Goal: Information Seeking & Learning: Learn about a topic

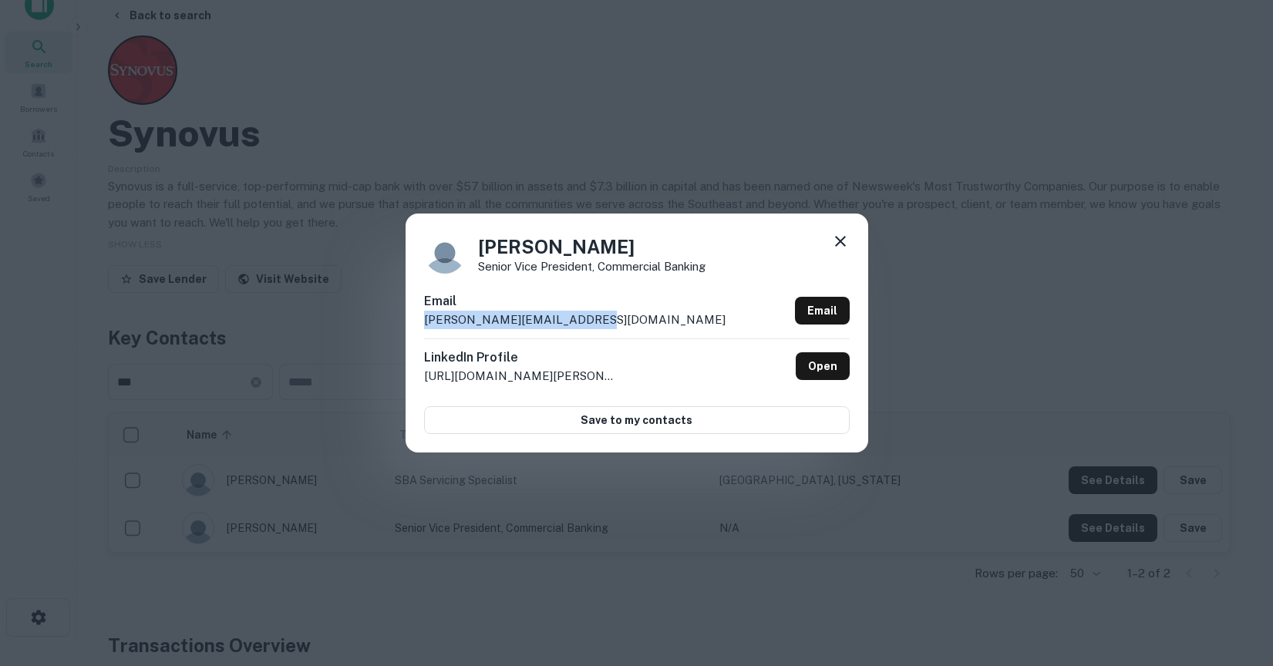
click at [842, 249] on icon at bounding box center [840, 241] width 18 height 18
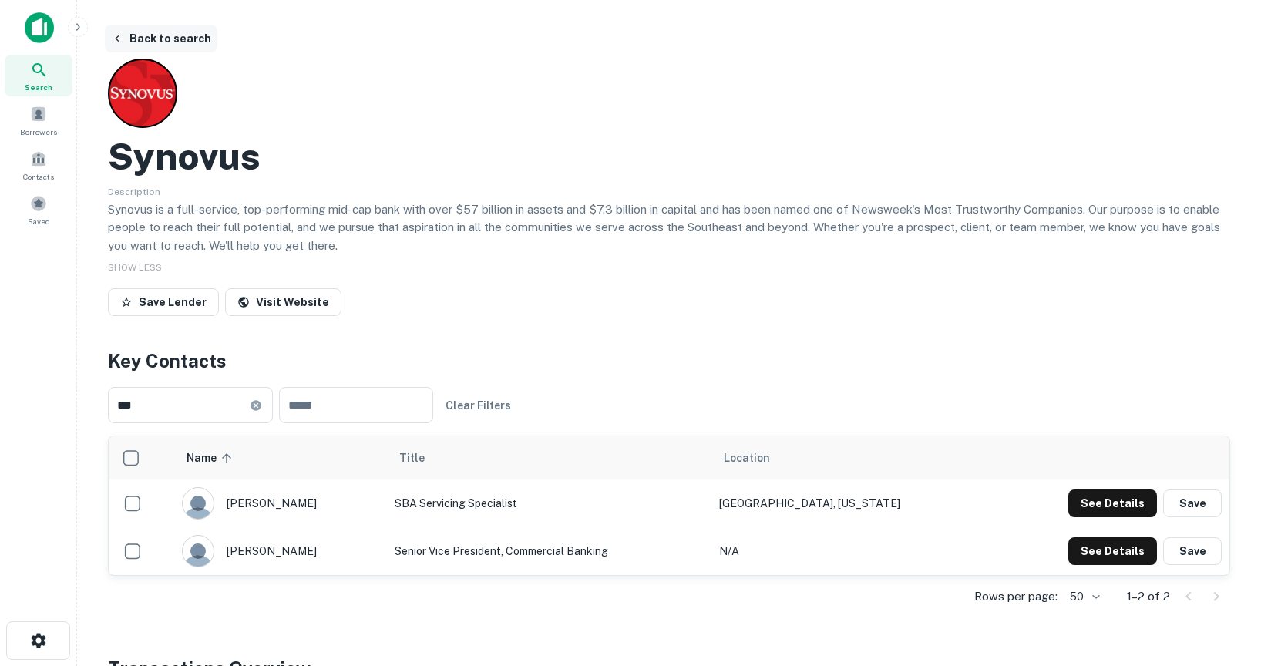
click at [183, 39] on button "Back to search" at bounding box center [161, 39] width 113 height 28
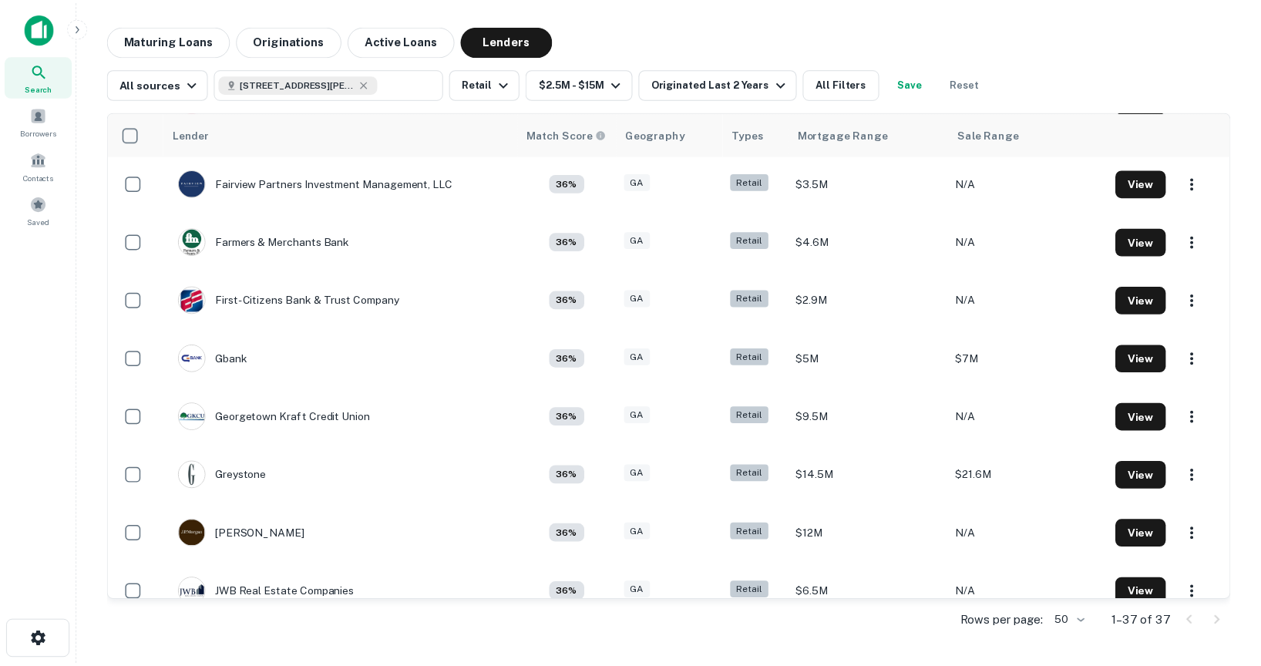
scroll to position [1174, 0]
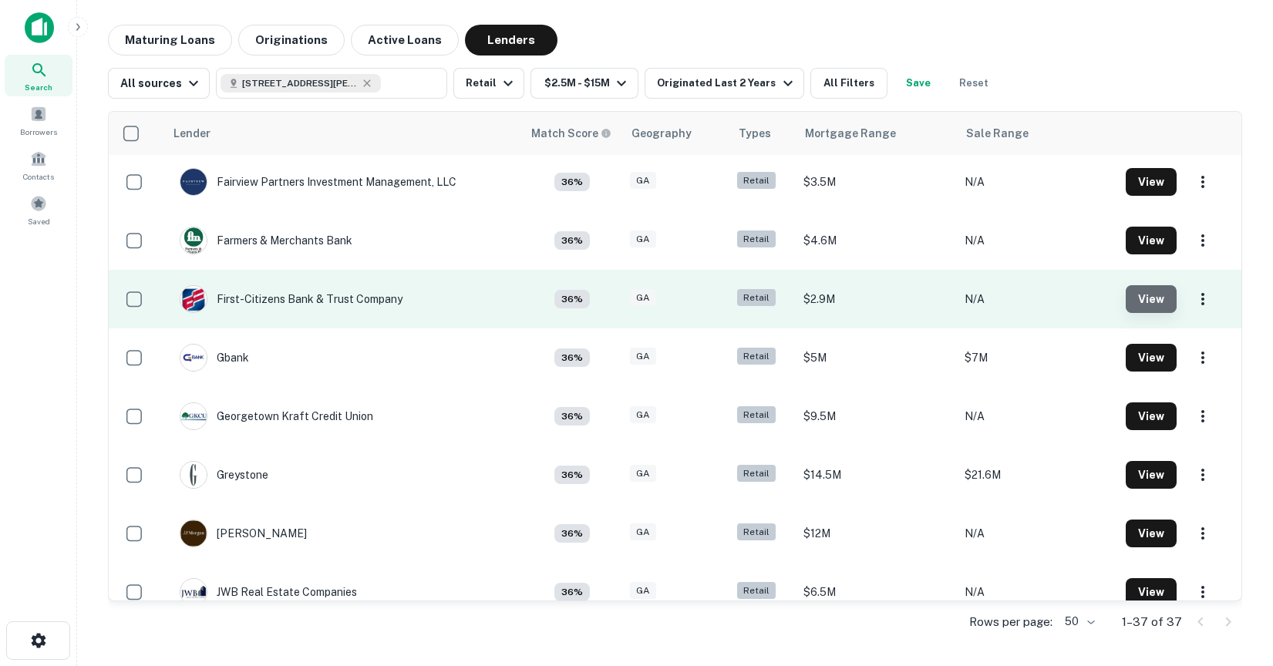
click at [1147, 303] on button "View" at bounding box center [1150, 299] width 51 height 28
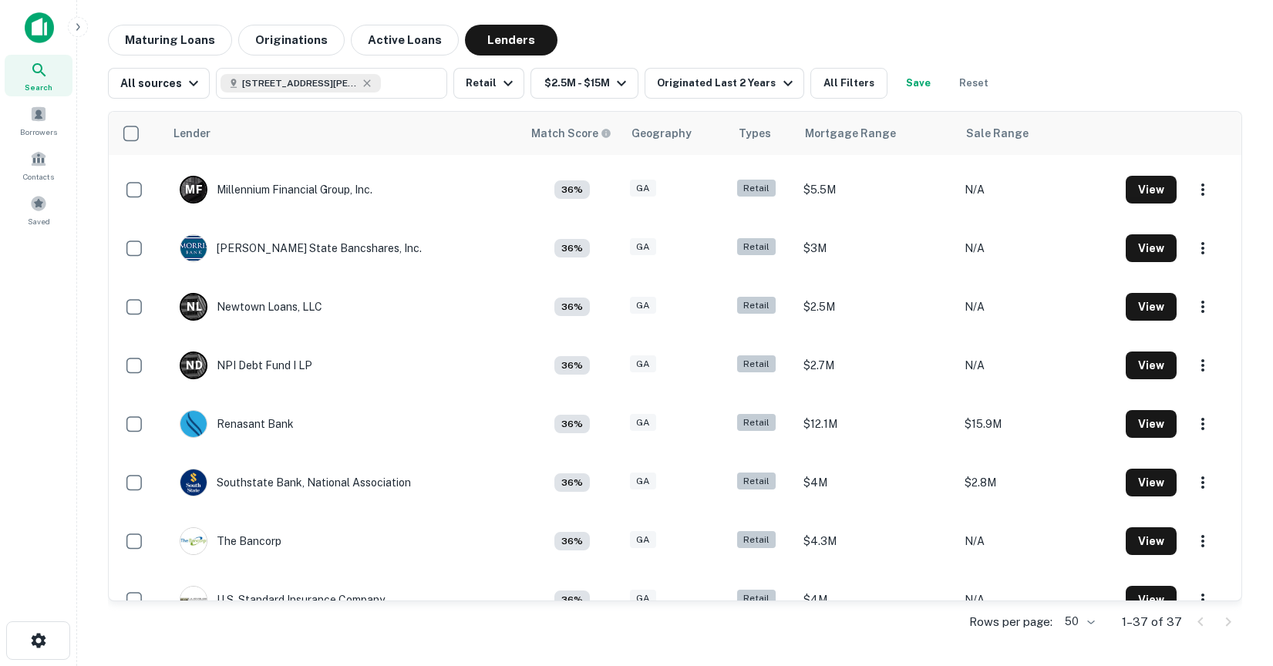
scroll to position [1722, 0]
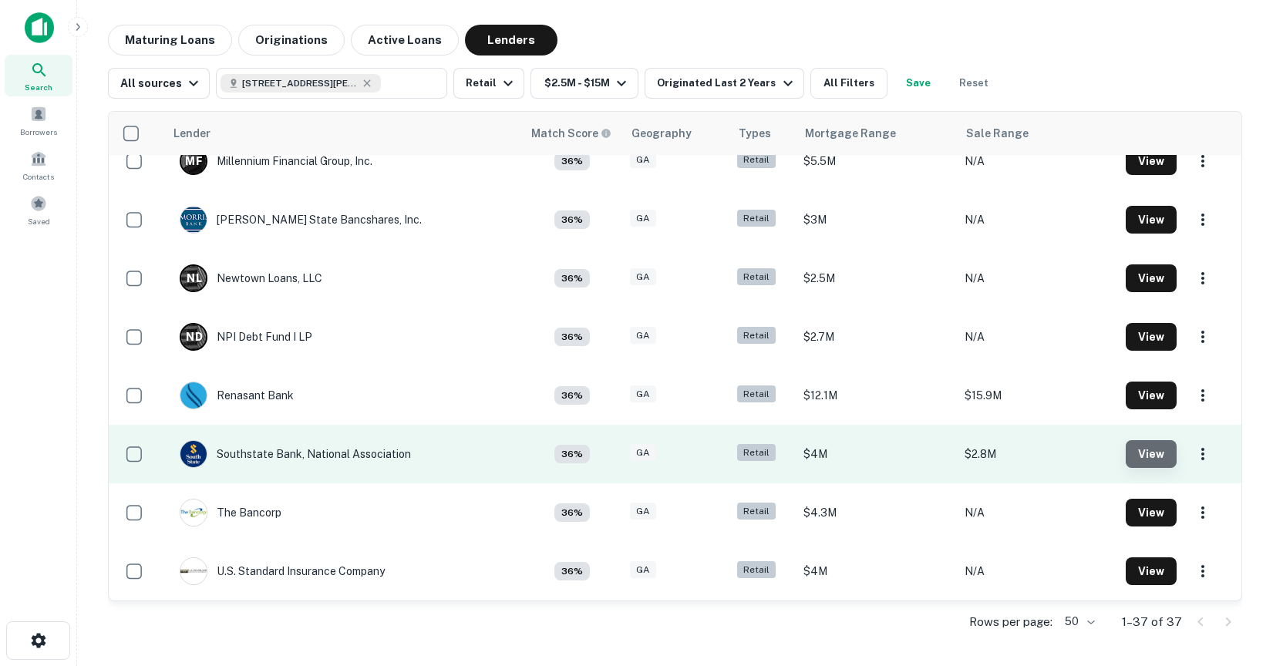
click at [1135, 457] on button "View" at bounding box center [1150, 454] width 51 height 28
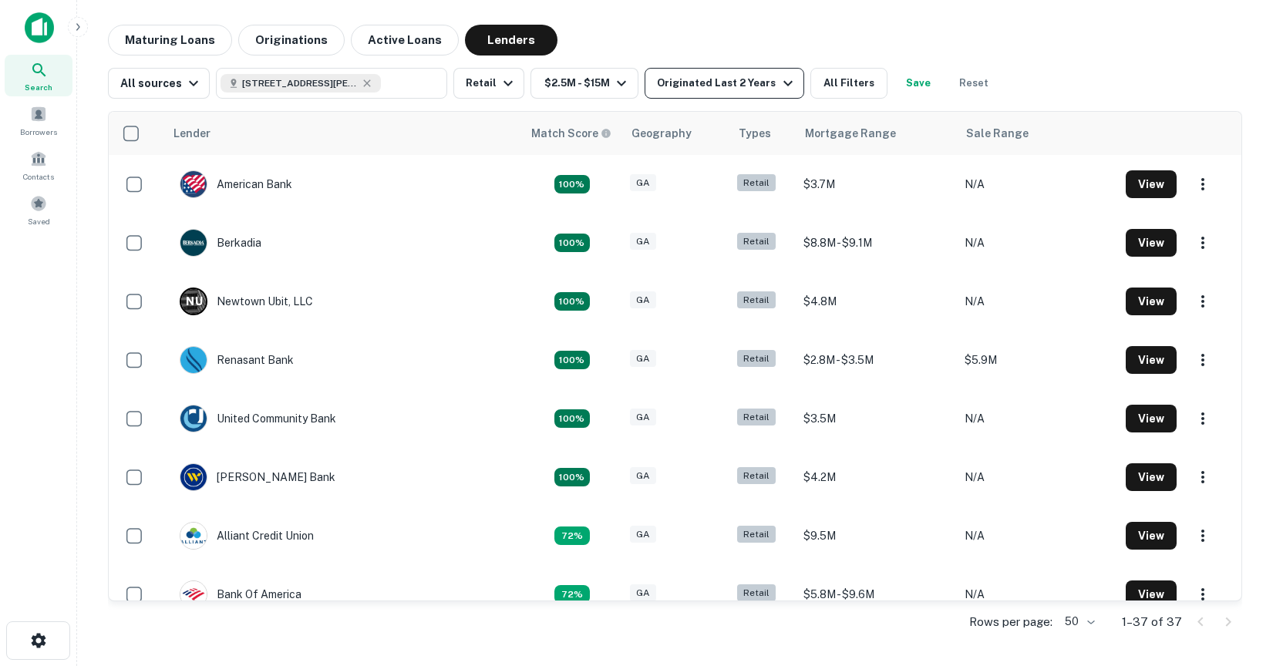
click at [701, 93] on button "Originated Last 2 Years" at bounding box center [723, 83] width 159 height 31
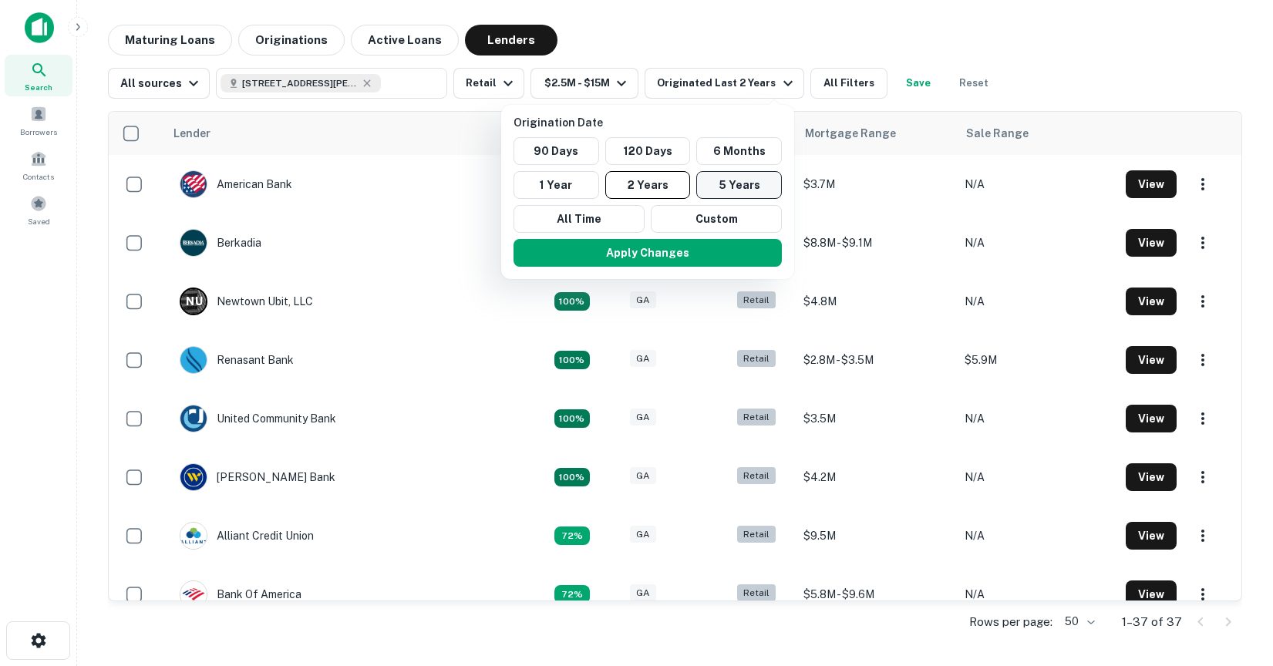
click at [724, 188] on button "5 Years" at bounding box center [739, 185] width 86 height 28
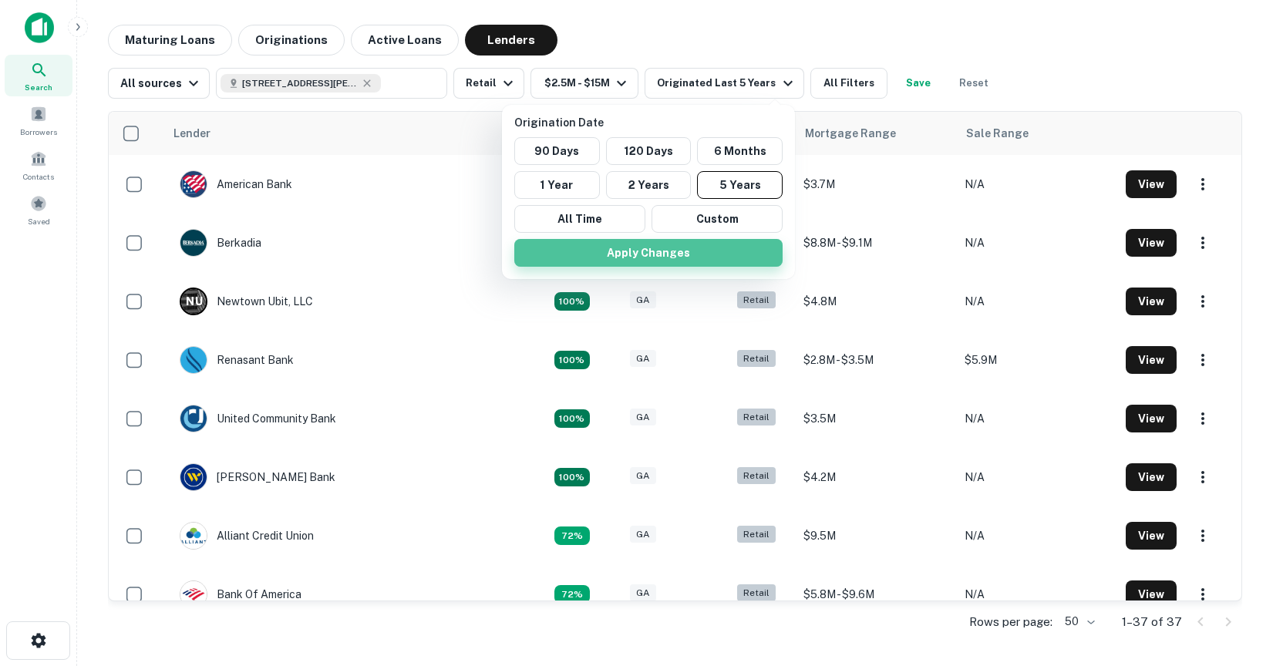
click at [671, 254] on button "Apply Changes" at bounding box center [648, 253] width 268 height 28
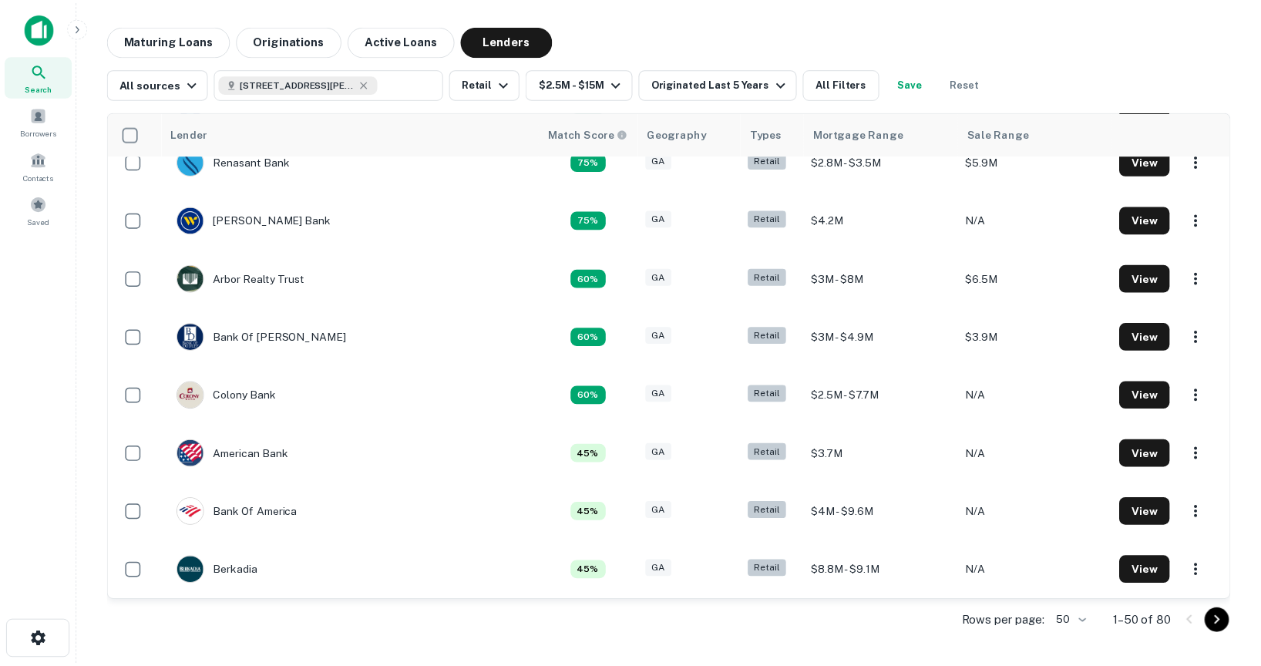
scroll to position [406, 0]
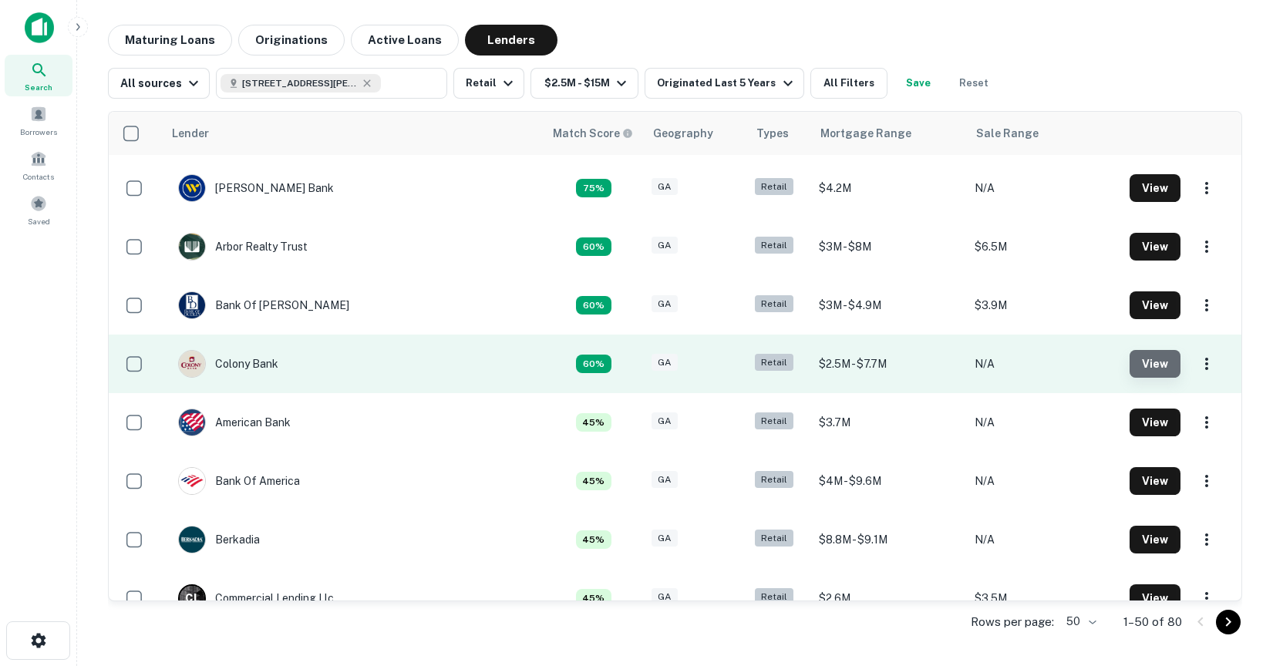
click at [1145, 358] on button "View" at bounding box center [1154, 364] width 51 height 28
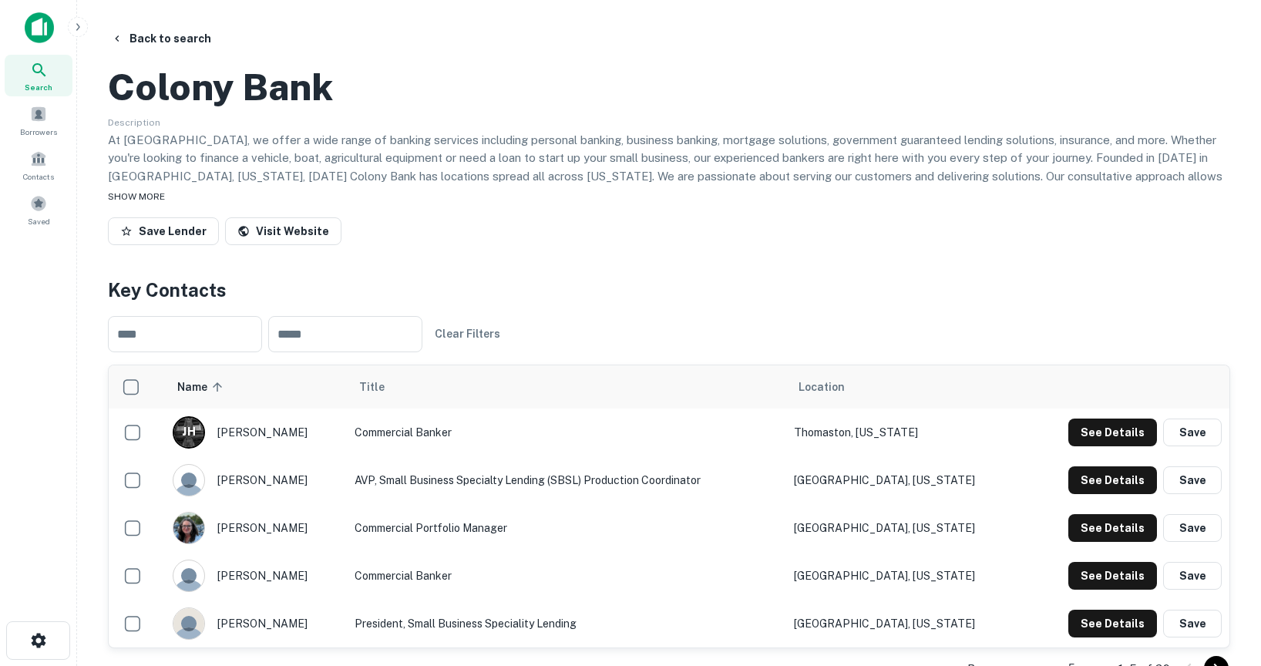
click at [121, 202] on span "SHOW MORE" at bounding box center [136, 196] width 57 height 11
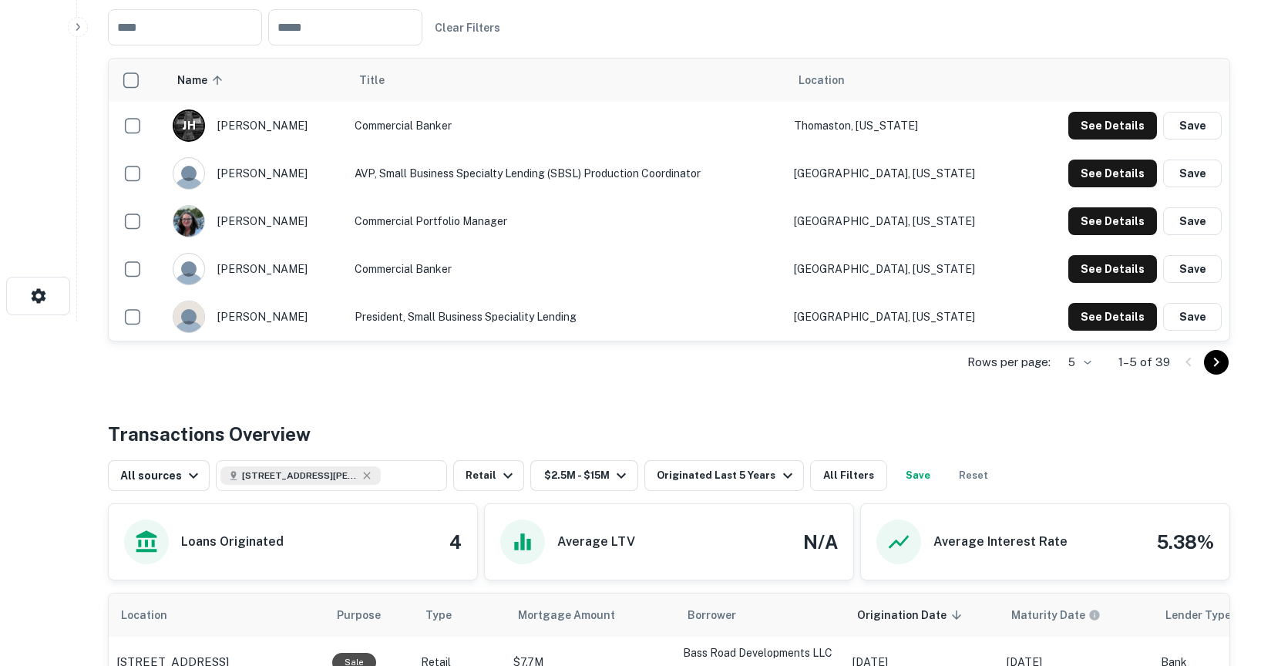
scroll to position [327, 0]
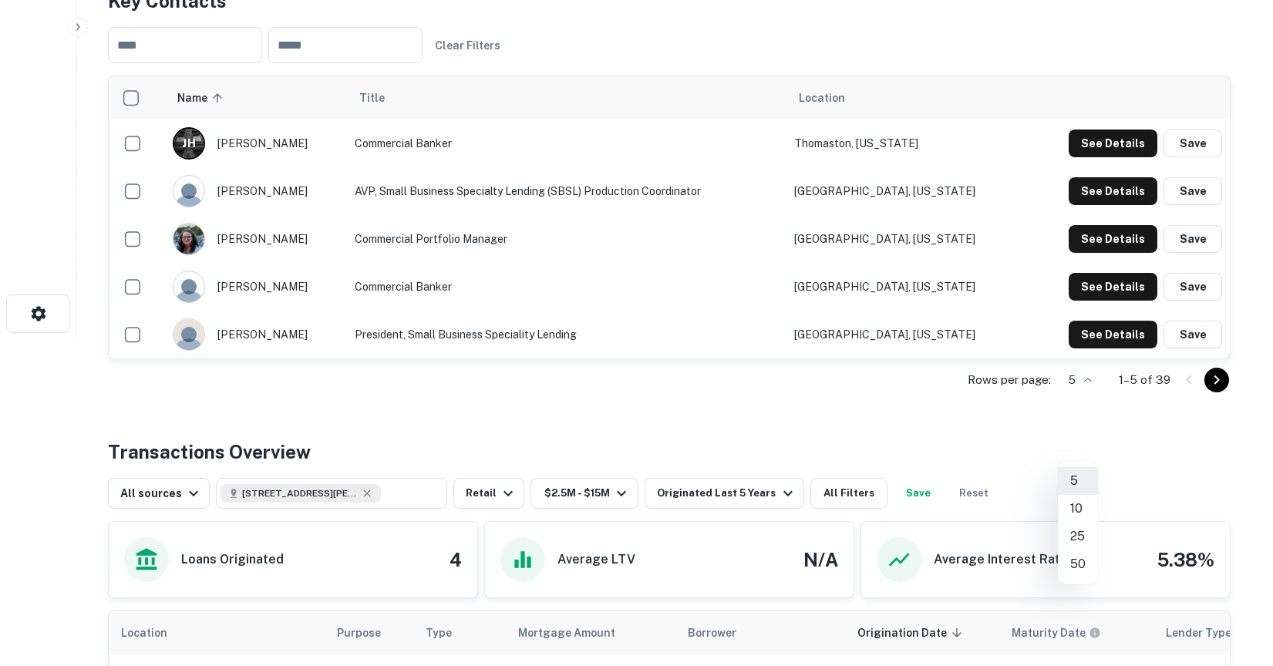
click at [1069, 339] on body "Search Borrowers Contacts Saved Back to search Colony Bank Description At [GEOG…" at bounding box center [636, 6] width 1273 height 666
click at [1081, 556] on li "50" at bounding box center [1078, 564] width 40 height 28
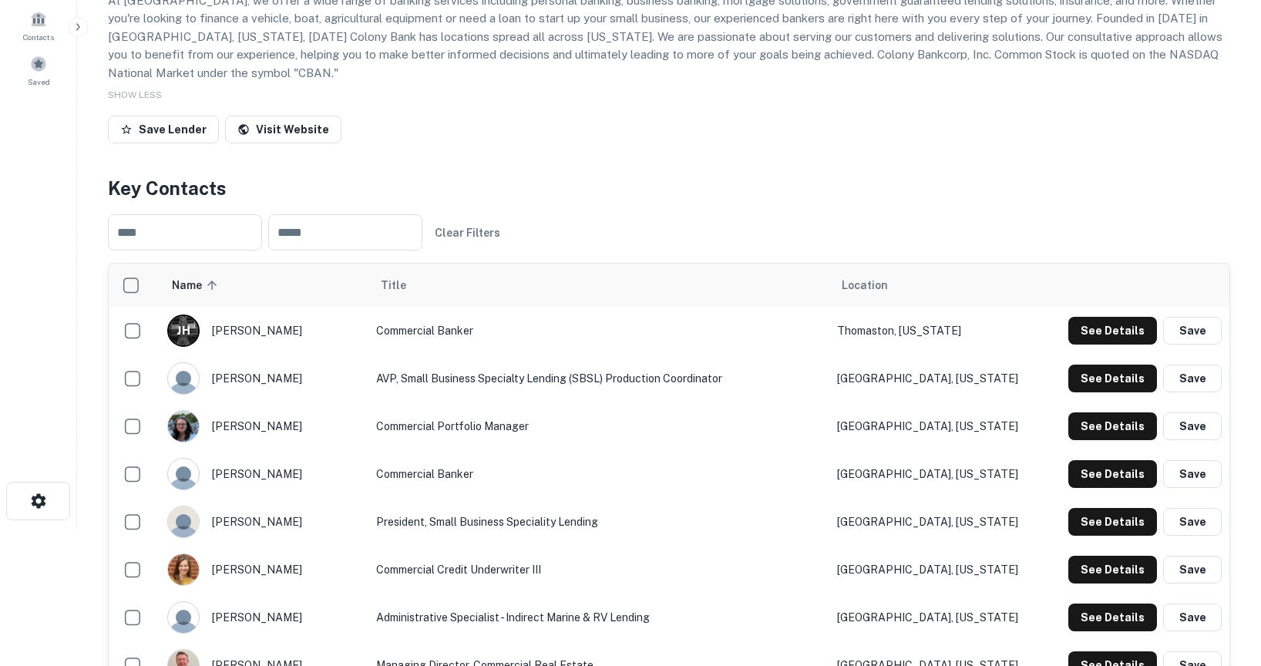
scroll to position [136, 0]
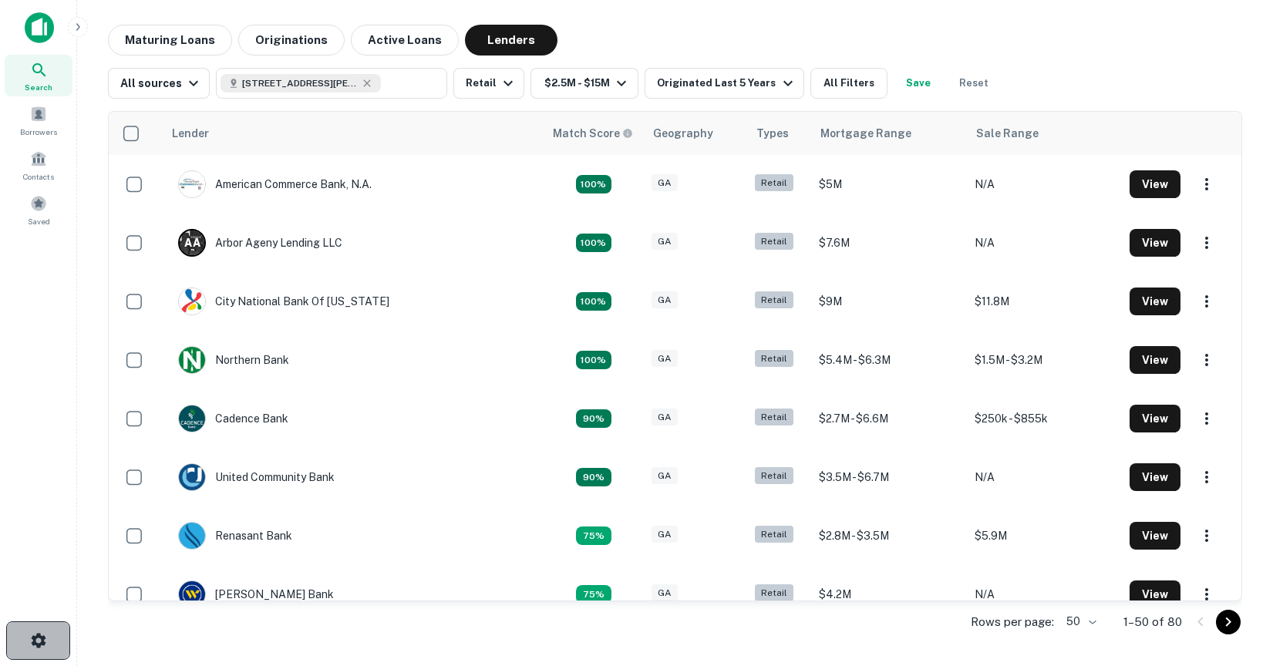
click at [48, 644] on button "button" at bounding box center [38, 640] width 64 height 39
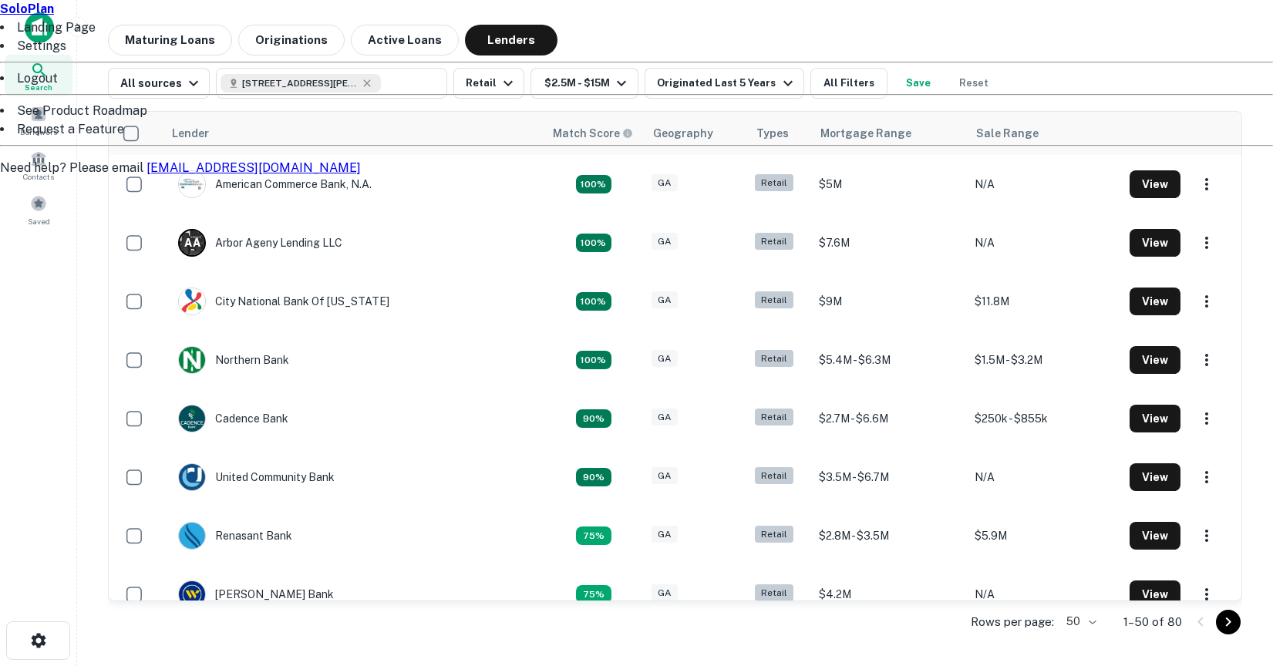
click at [50, 644] on div at bounding box center [636, 333] width 1273 height 666
